Goal: Contribute content

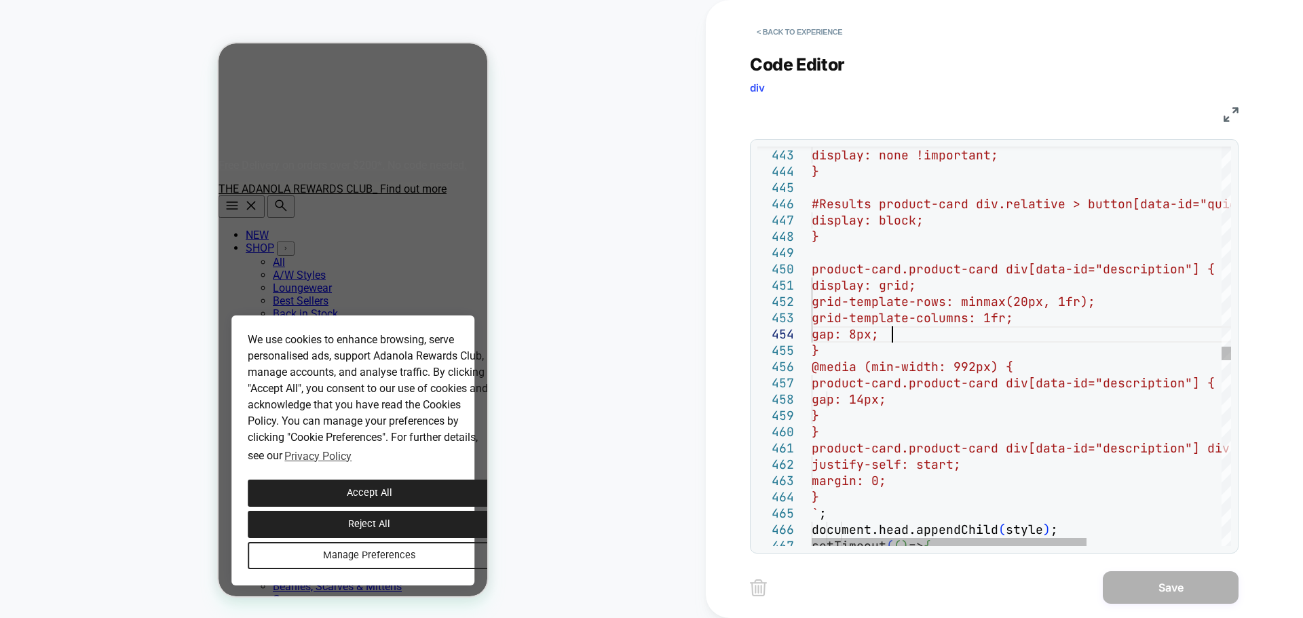
click at [994, 338] on div "} } product-card.product-card div[data-id="description "] div.product-card-link…" at bounding box center [1123, 94] width 625 height 14289
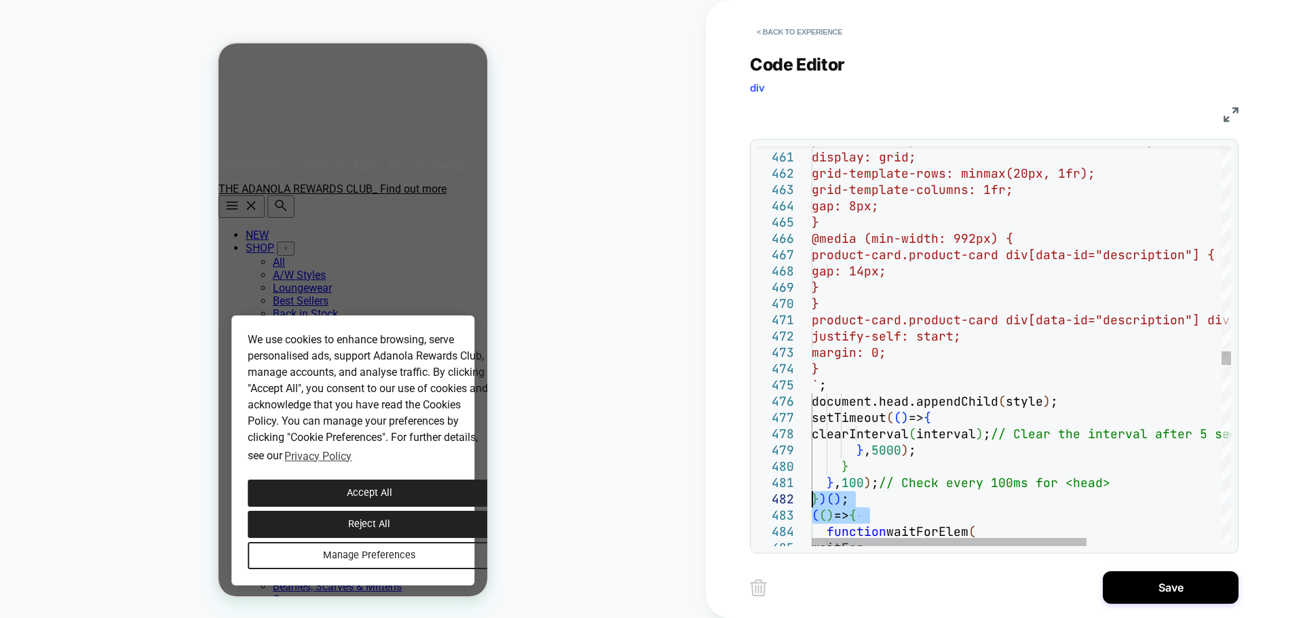
drag, startPoint x: 889, startPoint y: 510, endPoint x: 796, endPoint y: 493, distance: 94.6
type textarea "**********"
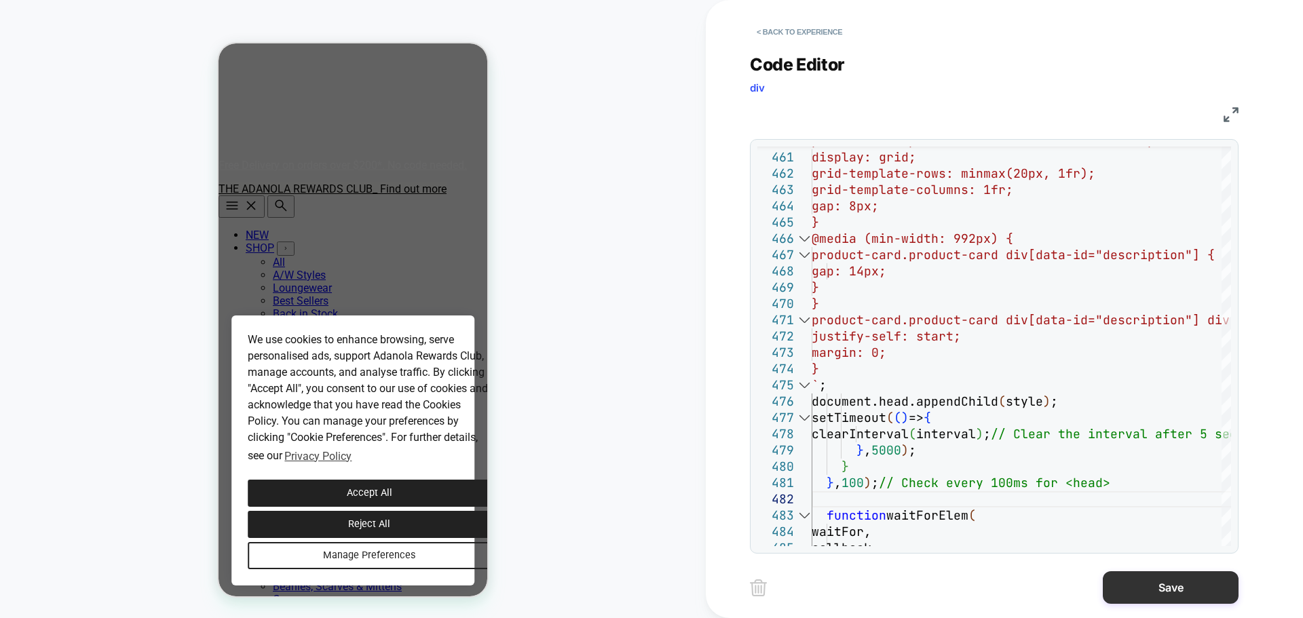
click at [1183, 581] on button "Save" at bounding box center [1171, 587] width 136 height 33
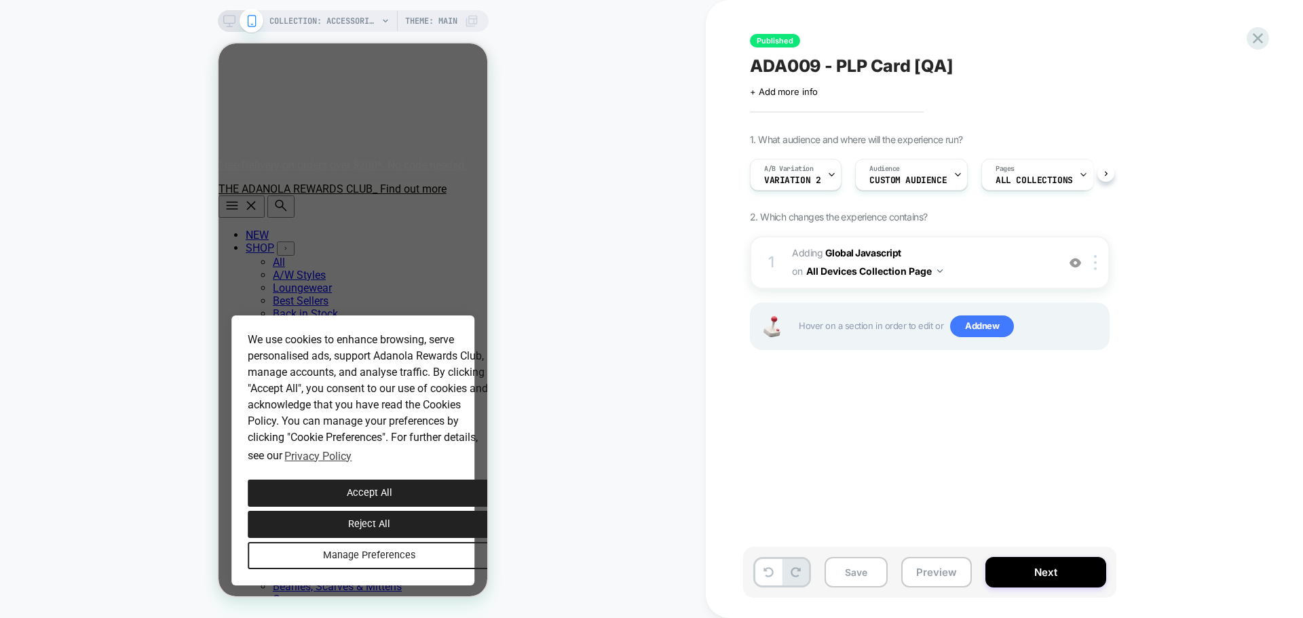
scroll to position [0, 1]
click at [845, 560] on button "Save" at bounding box center [855, 572] width 63 height 31
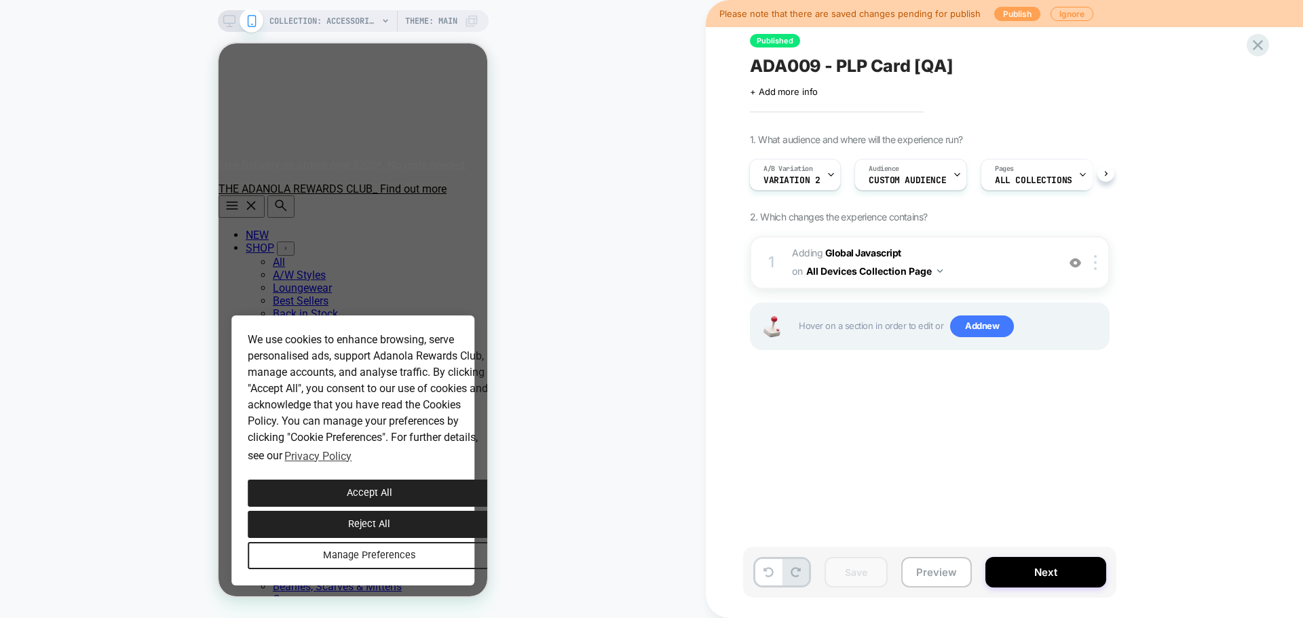
click at [1010, 16] on button "Publish" at bounding box center [1017, 14] width 46 height 14
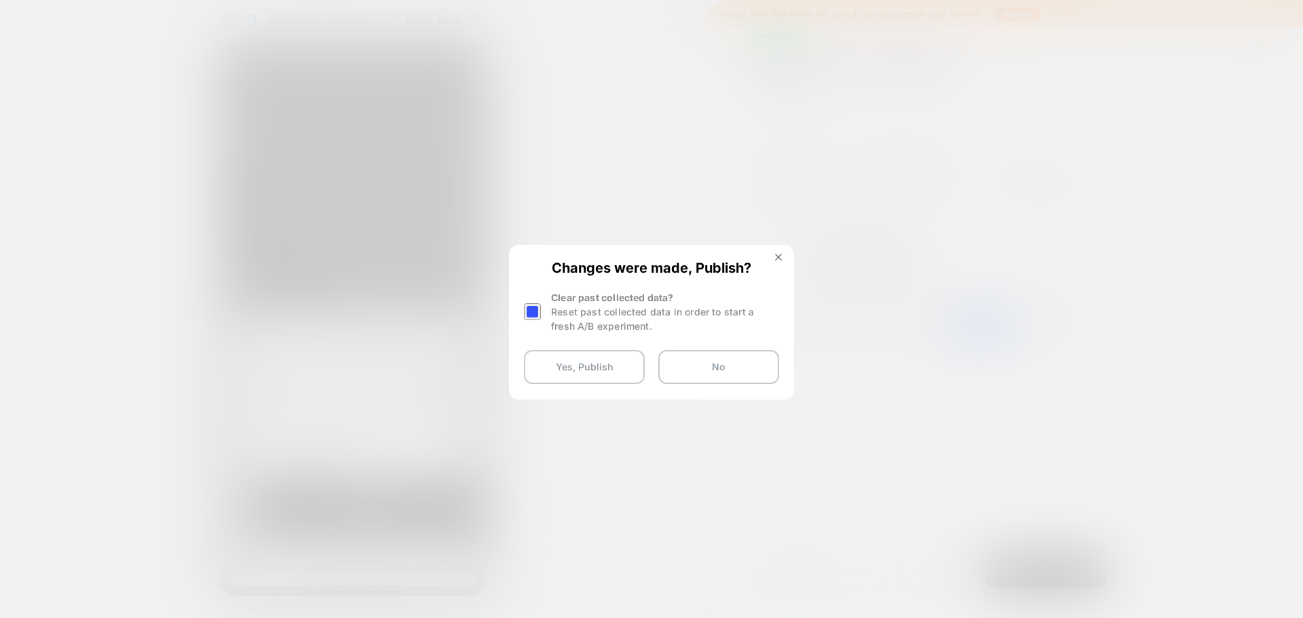
click at [539, 318] on div at bounding box center [532, 311] width 17 height 17
click at [610, 368] on button "Yes, Publish" at bounding box center [584, 367] width 121 height 34
